Goal: Task Accomplishment & Management: Manage account settings

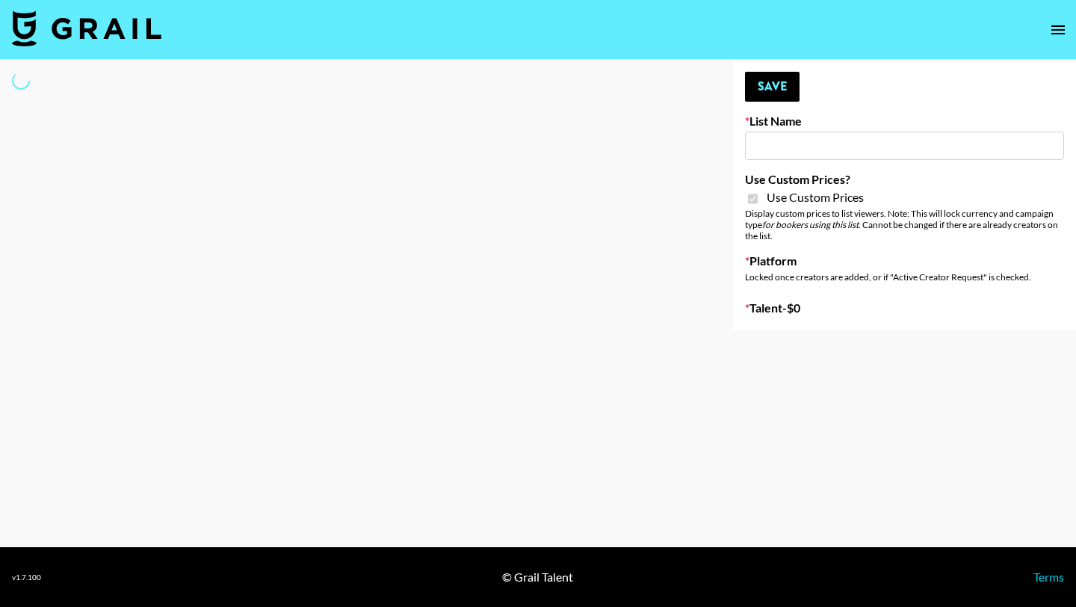
type input "Axis-Y - 3rd Sept"
checkbox input "true"
select select "Brand"
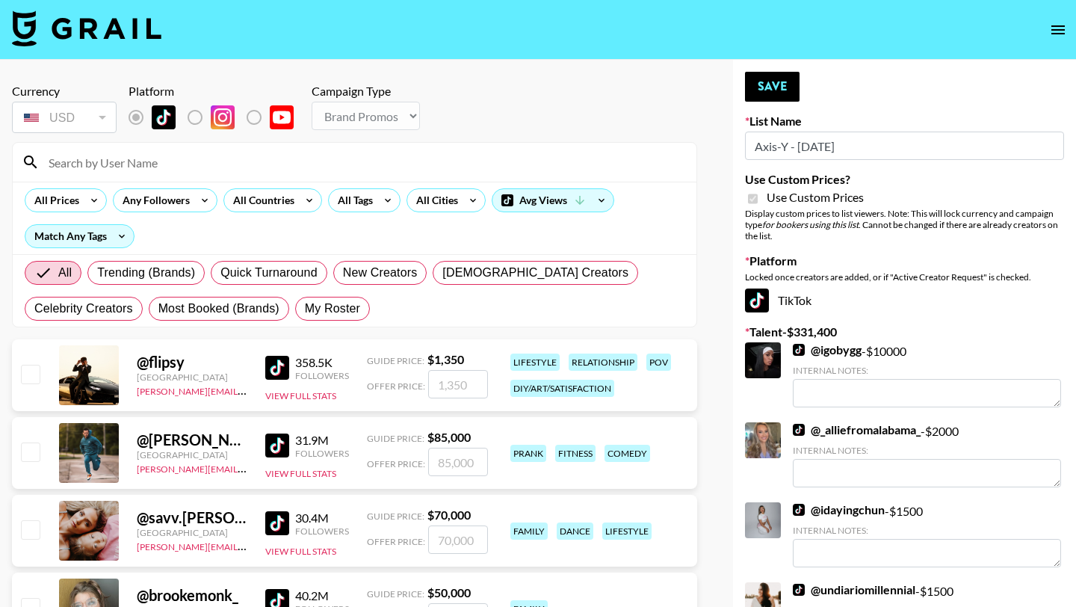
click at [203, 164] on input at bounding box center [364, 162] width 648 height 24
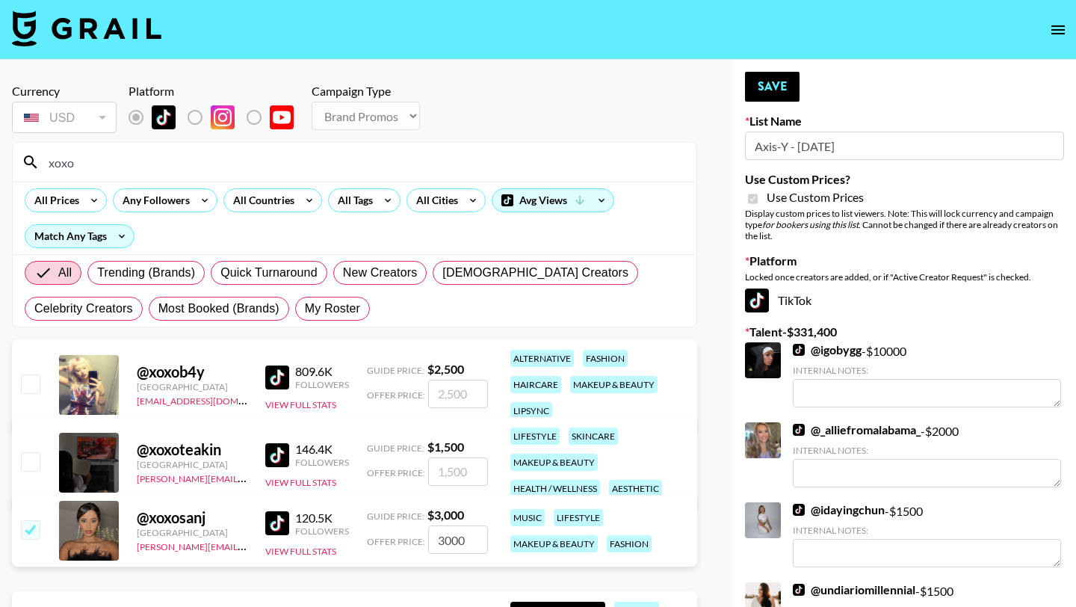
type input "xoxo"
click at [23, 459] on input "checkbox" at bounding box center [30, 461] width 18 height 18
checkbox input "true"
type input "1500"
click at [782, 88] on button "Save" at bounding box center [772, 87] width 55 height 30
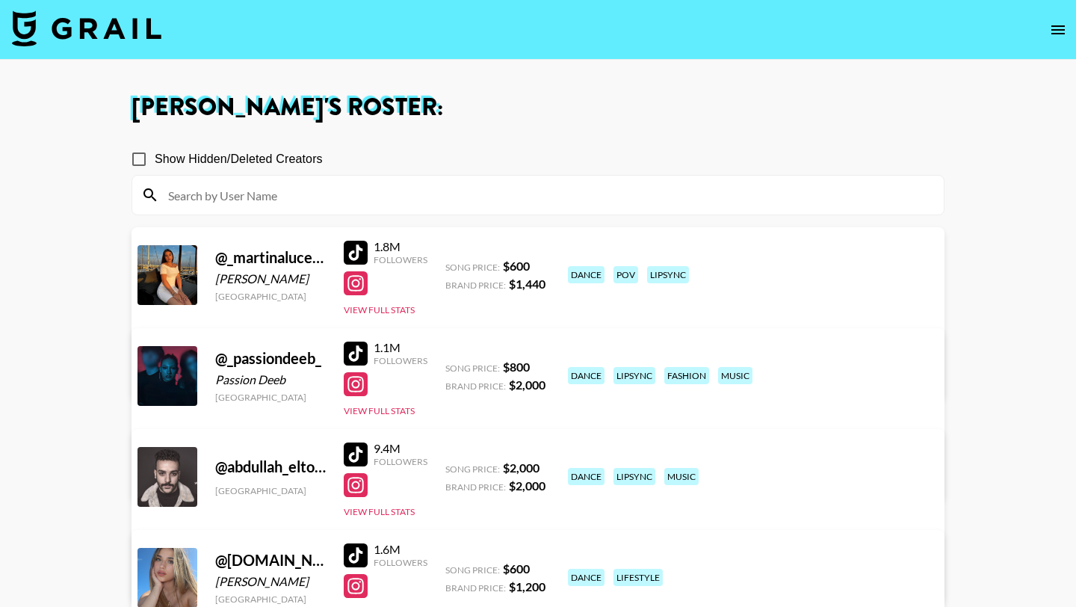
click at [356, 352] on div at bounding box center [356, 354] width 24 height 24
